Goal: Task Accomplishment & Management: Manage account settings

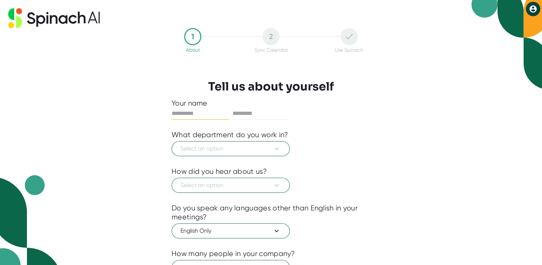
click at [190, 112] on input "text" at bounding box center [200, 113] width 57 height 11
type input "*"
type input "****"
type input "*"
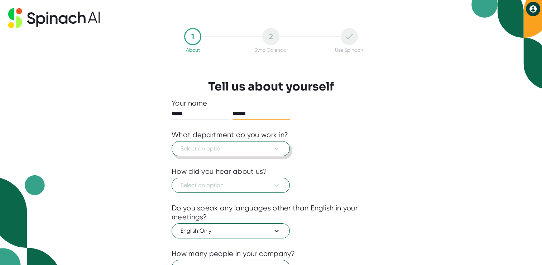
type input "******"
click at [179, 151] on button "Select an option" at bounding box center [231, 148] width 118 height 15
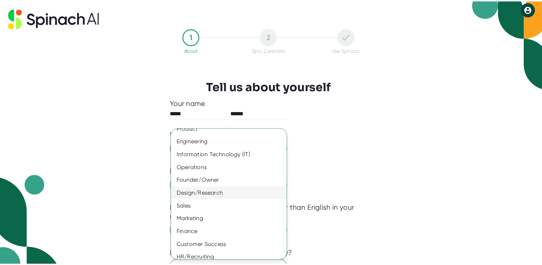
scroll to position [12, 0]
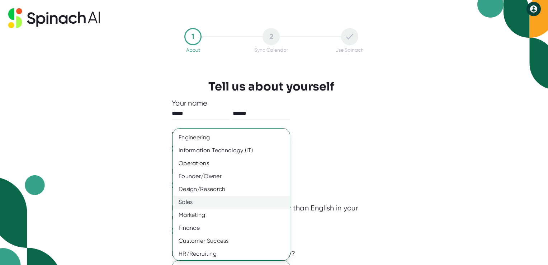
click at [191, 202] on div "Sales" at bounding box center [234, 201] width 122 height 13
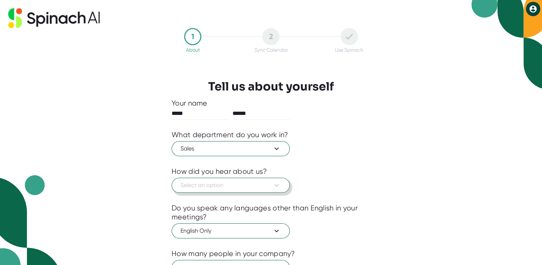
click at [206, 184] on span "Select an option" at bounding box center [231, 185] width 100 height 9
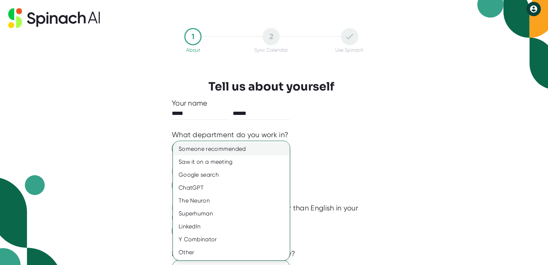
click at [222, 149] on div "Someone recommended" at bounding box center [231, 148] width 117 height 13
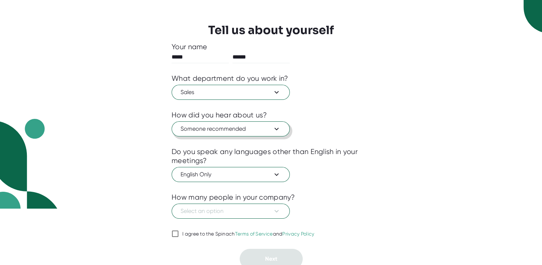
scroll to position [59, 0]
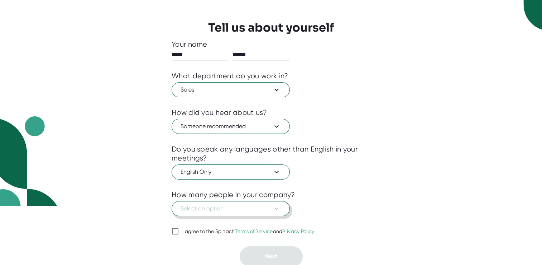
click at [216, 206] on span "Select an option" at bounding box center [231, 208] width 100 height 9
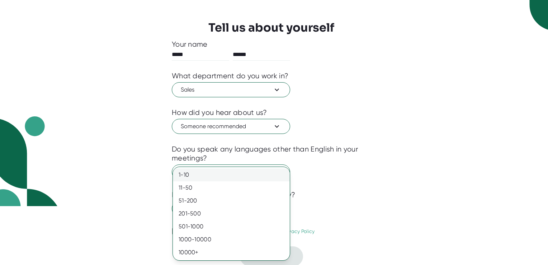
click at [186, 176] on div "1-10" at bounding box center [231, 174] width 117 height 13
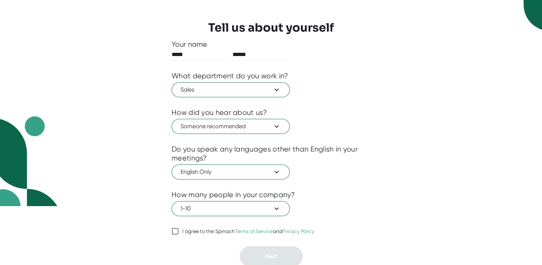
click at [174, 228] on input "I agree to the Spinach Terms of Service and Privacy Policy" at bounding box center [175, 231] width 7 height 9
checkbox input "true"
click at [281, 254] on button "Next" at bounding box center [271, 256] width 63 height 20
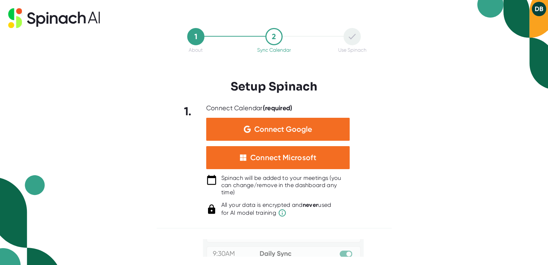
scroll to position [48, 0]
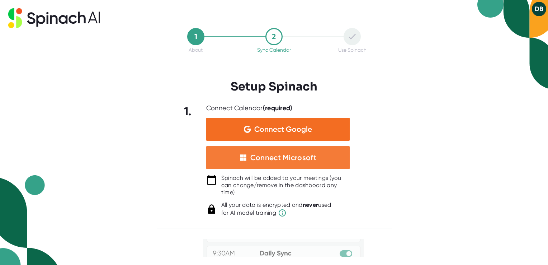
click at [282, 158] on div "Connect Microsoft" at bounding box center [283, 157] width 66 height 9
